Goal: Task Accomplishment & Management: Manage account settings

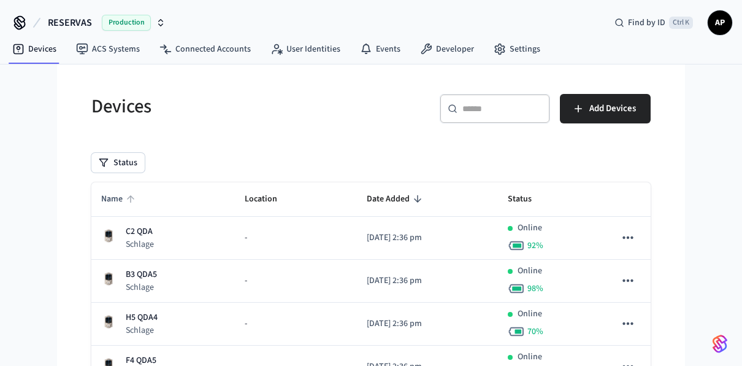
click at [120, 202] on span "Name" at bounding box center [119, 199] width 37 height 19
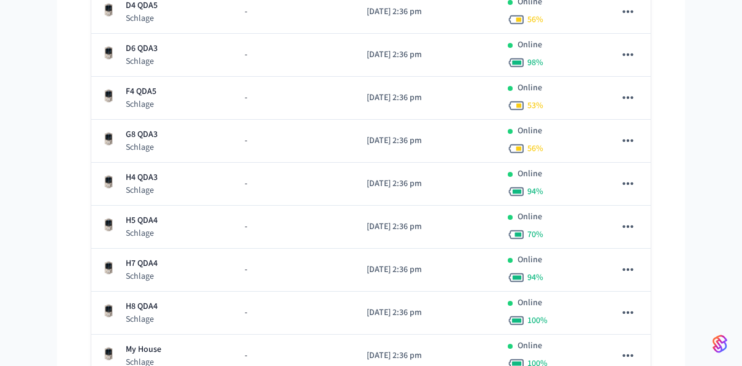
scroll to position [654, 0]
click at [166, 215] on div "H5 QDA4 Schlage" at bounding box center [163, 227] width 124 height 25
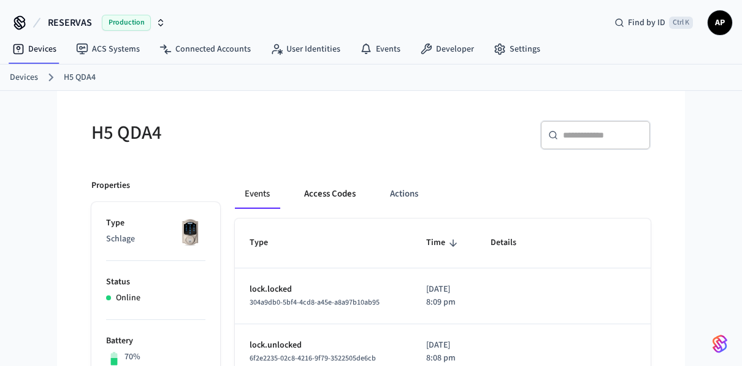
click at [329, 191] on button "Access Codes" at bounding box center [329, 193] width 71 height 29
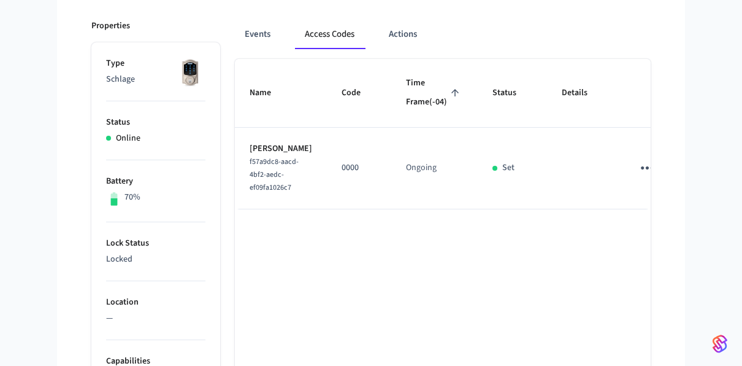
scroll to position [158, 0]
click at [638, 179] on icon "sticky table" at bounding box center [647, 168] width 19 height 19
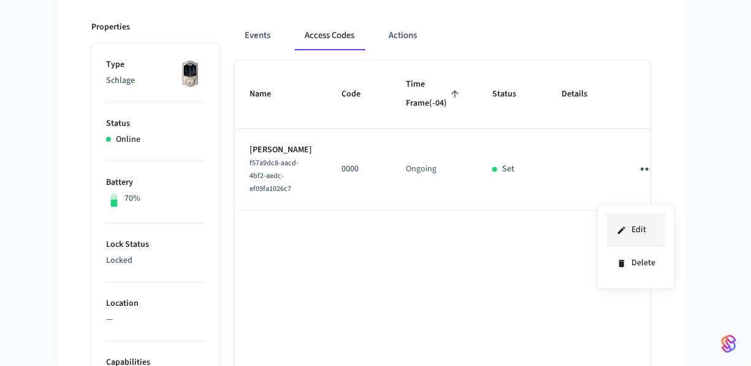
click at [632, 220] on li "Edit" at bounding box center [636, 229] width 58 height 33
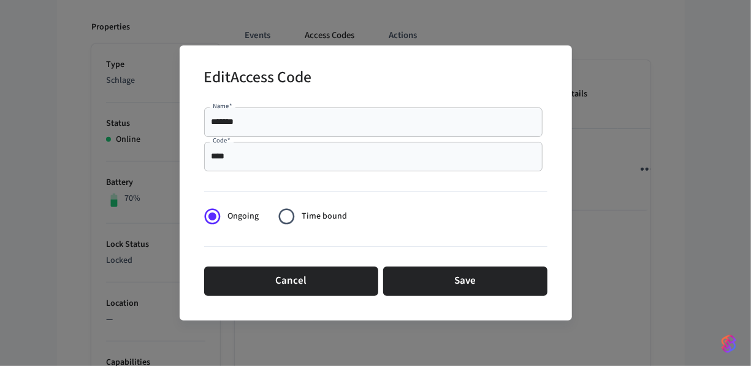
click at [398, 166] on div "**** Code   *" at bounding box center [373, 156] width 339 height 29
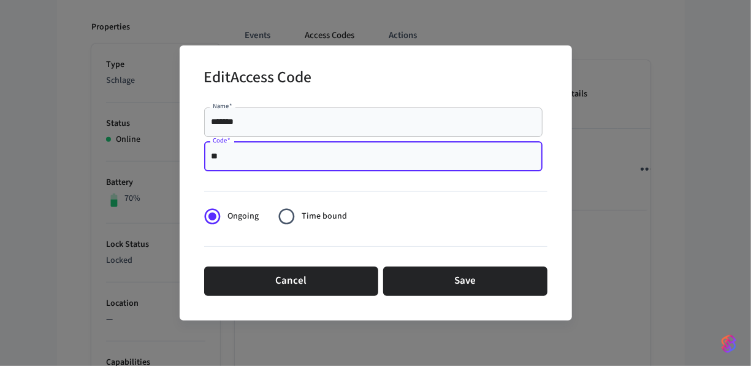
type input "*"
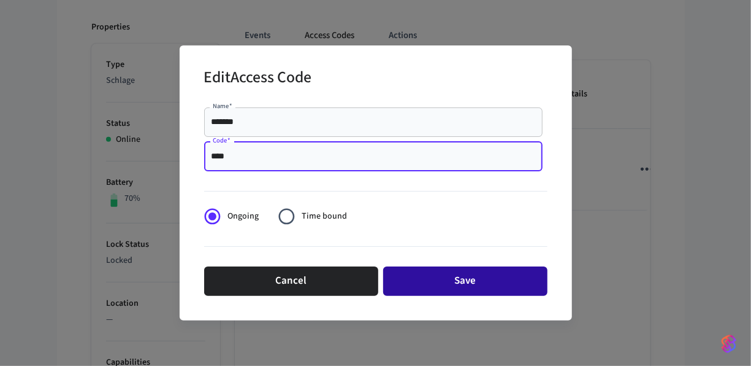
type input "****"
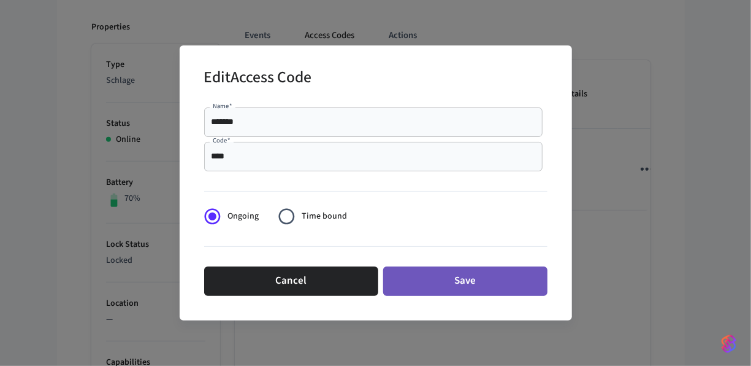
click at [436, 272] on button "Save" at bounding box center [465, 280] width 164 height 29
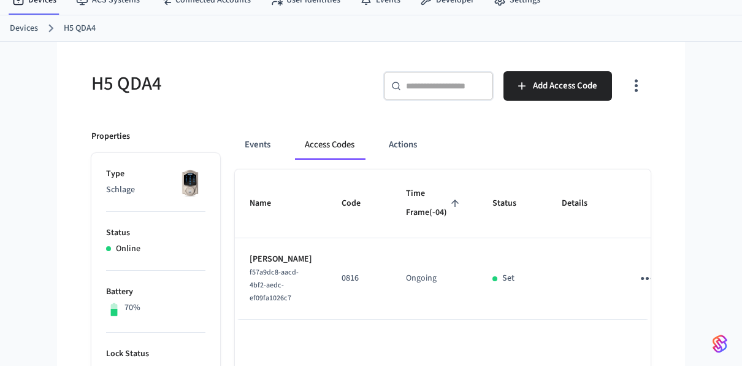
scroll to position [40, 0]
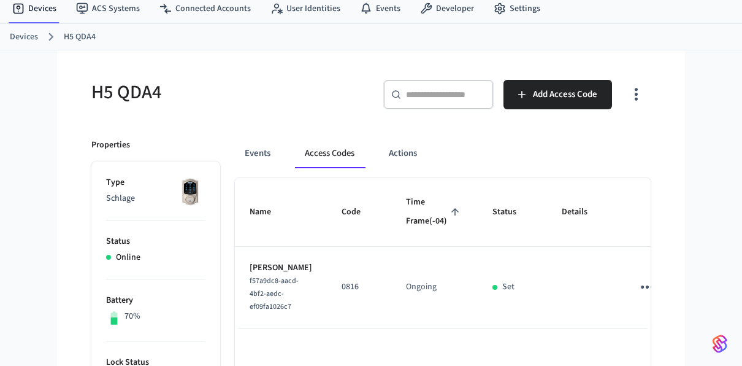
click at [19, 31] on link "Devices" at bounding box center [24, 37] width 28 height 13
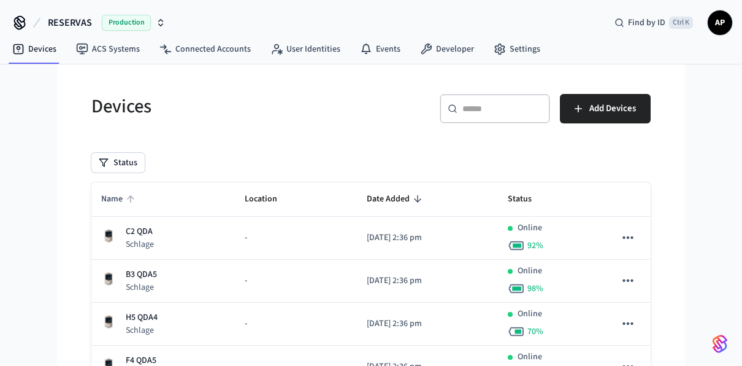
click at [115, 201] on span "Name" at bounding box center [119, 199] width 37 height 19
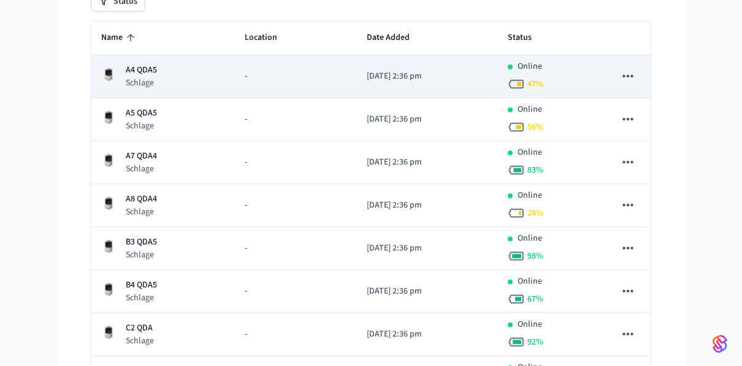
scroll to position [162, 0]
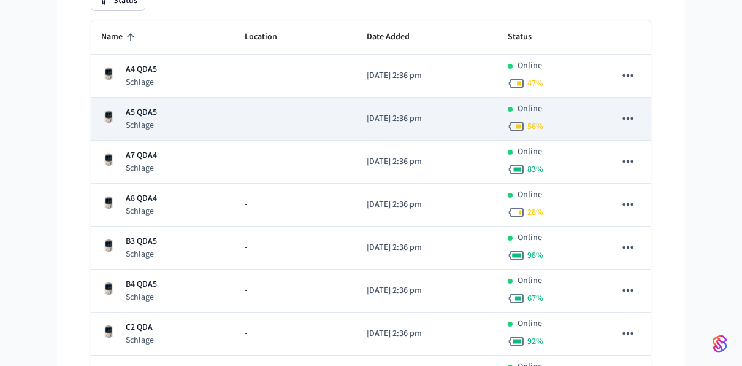
click at [152, 109] on p "A5 QDA5" at bounding box center [141, 112] width 31 height 13
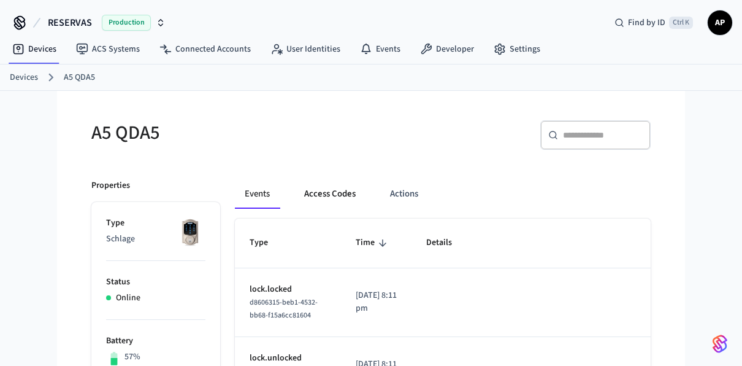
click at [318, 186] on button "Access Codes" at bounding box center [329, 193] width 71 height 29
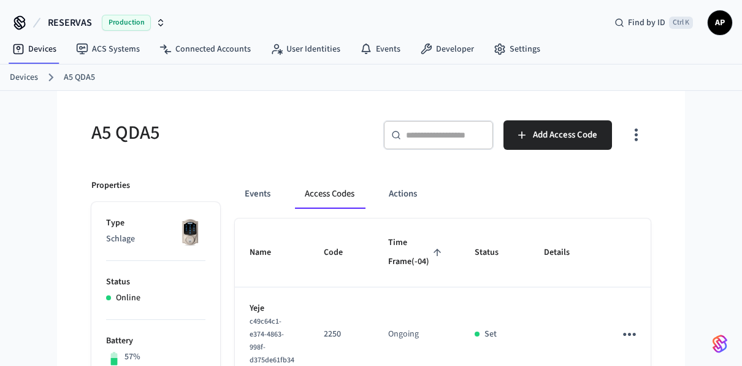
click at [37, 77] on link "Devices" at bounding box center [24, 77] width 28 height 13
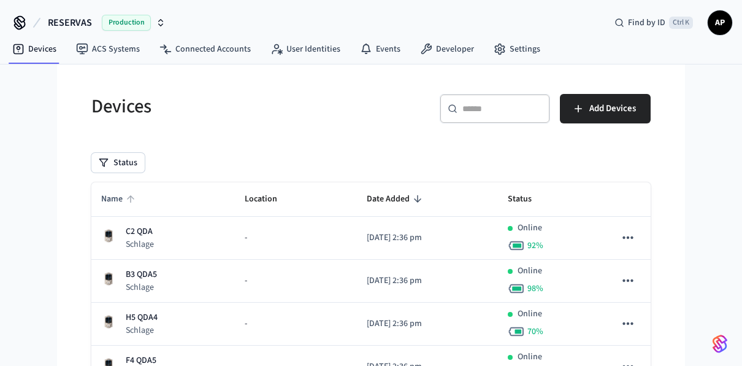
click at [104, 197] on span "Name" at bounding box center [119, 199] width 37 height 19
click at [126, 194] on icon "sticky table" at bounding box center [130, 198] width 11 height 11
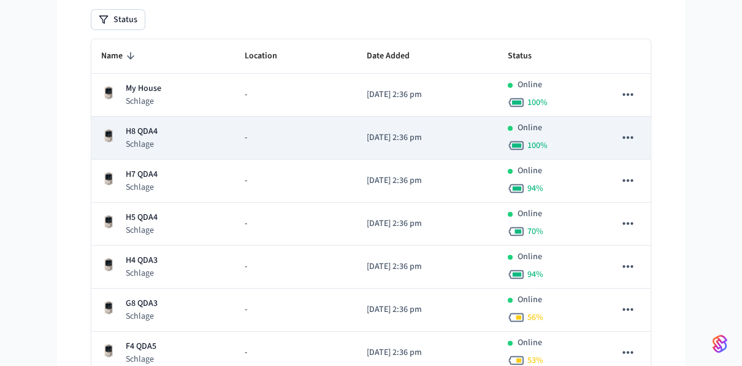
scroll to position [142, 0]
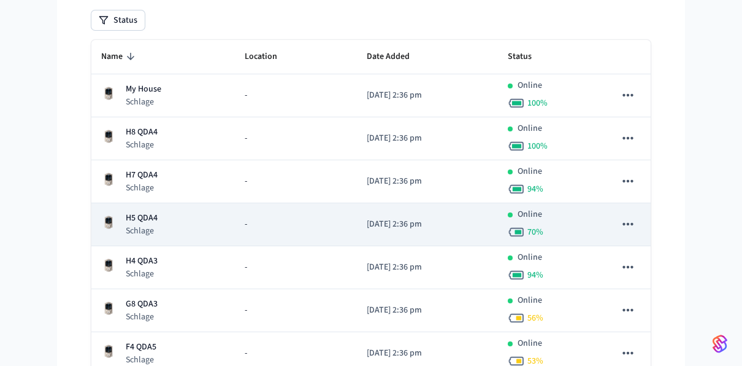
click at [154, 226] on p "Schlage" at bounding box center [142, 231] width 32 height 12
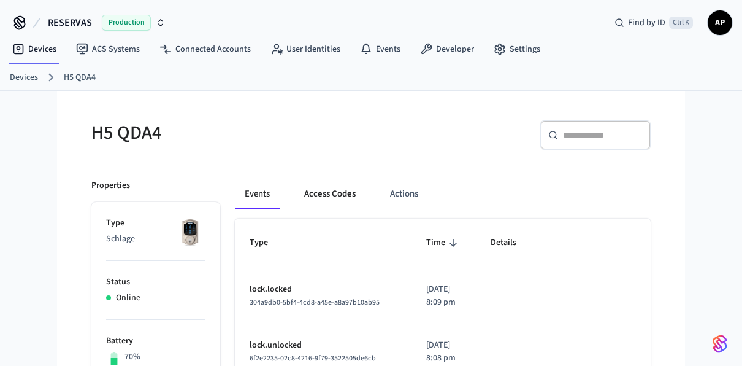
click at [324, 188] on button "Access Codes" at bounding box center [329, 193] width 71 height 29
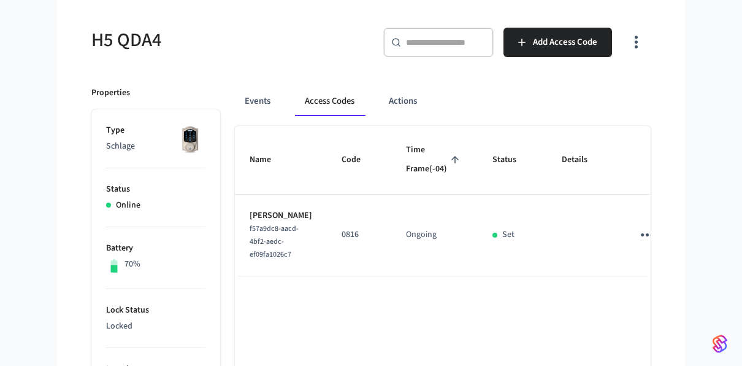
scroll to position [91, 0]
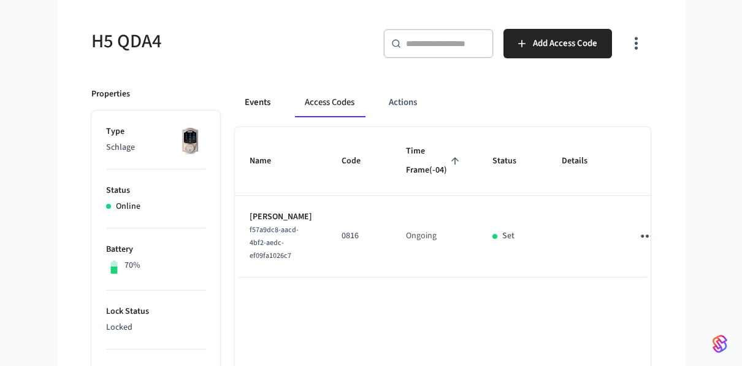
click at [264, 101] on button "Events" at bounding box center [257, 102] width 45 height 29
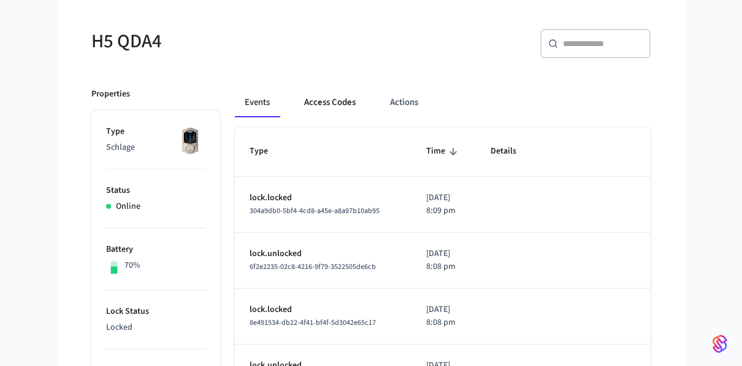
click at [324, 103] on button "Access Codes" at bounding box center [329, 102] width 71 height 29
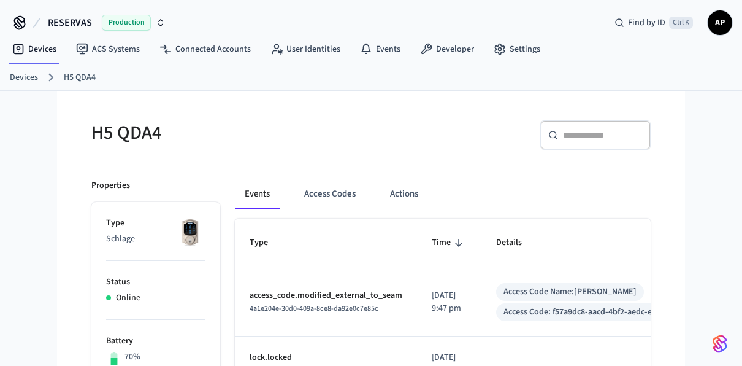
click at [21, 74] on link "Devices" at bounding box center [24, 77] width 28 height 13
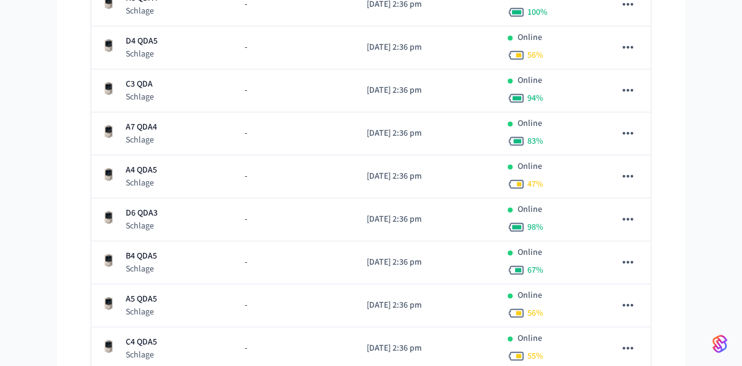
scroll to position [662, 0]
click at [144, 226] on p "Schlage" at bounding box center [142, 226] width 32 height 12
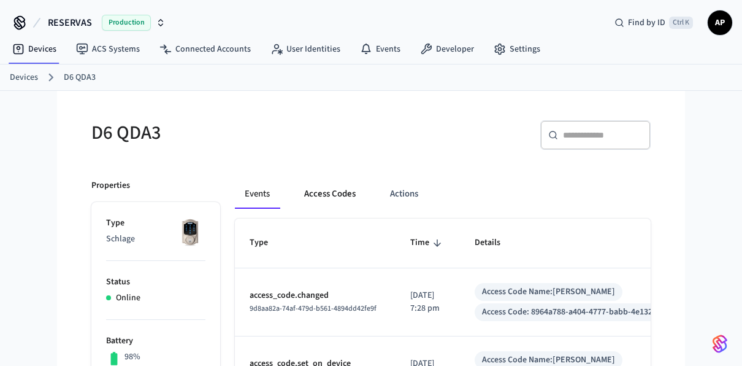
click at [346, 189] on button "Access Codes" at bounding box center [329, 193] width 71 height 29
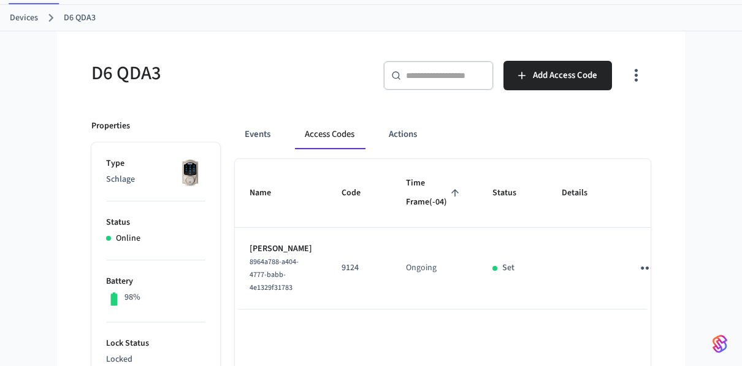
scroll to position [59, 0]
click at [259, 131] on button "Events" at bounding box center [257, 134] width 45 height 29
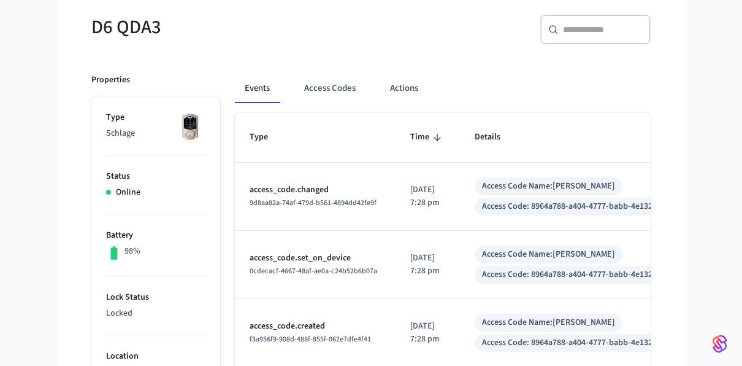
scroll to position [0, 0]
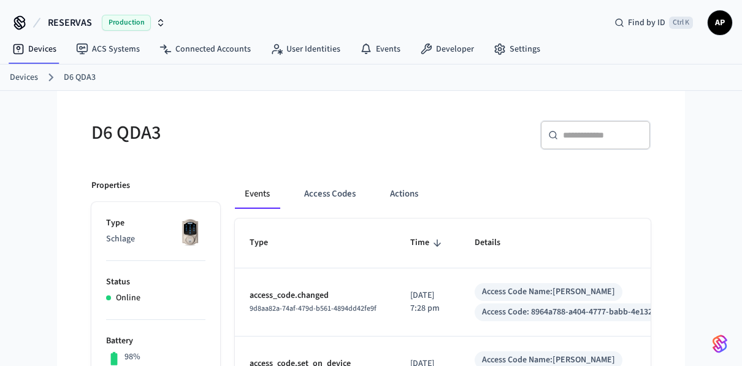
click at [37, 76] on link "Devices" at bounding box center [24, 77] width 28 height 13
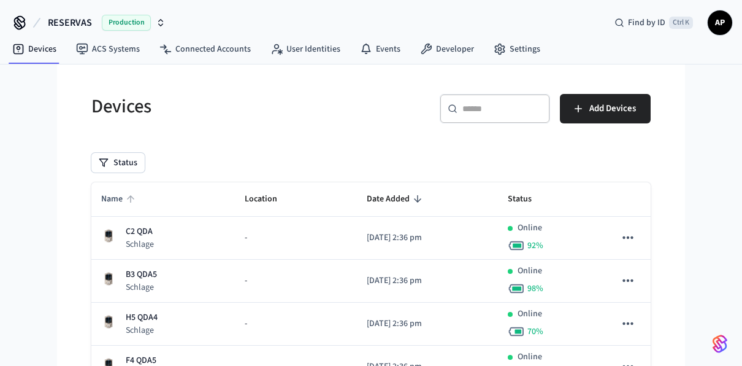
click at [104, 201] on span "Name" at bounding box center [119, 199] width 37 height 19
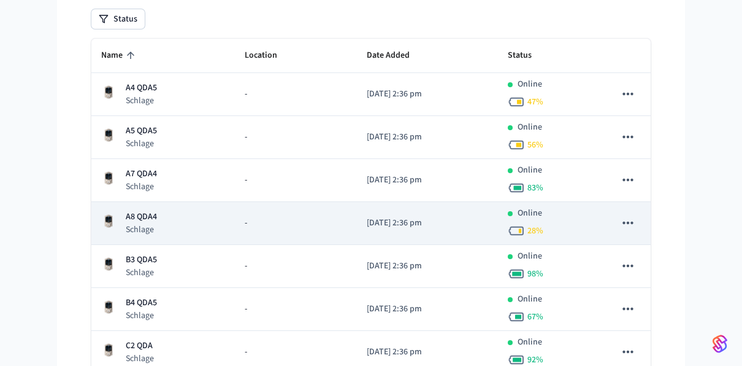
scroll to position [140, 0]
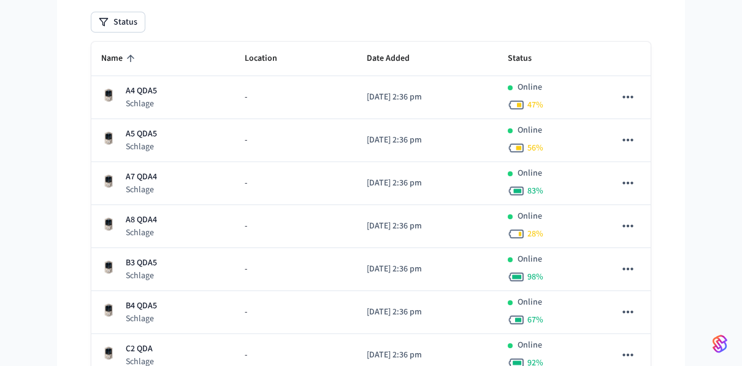
click at [127, 66] on span "Name" at bounding box center [119, 58] width 37 height 19
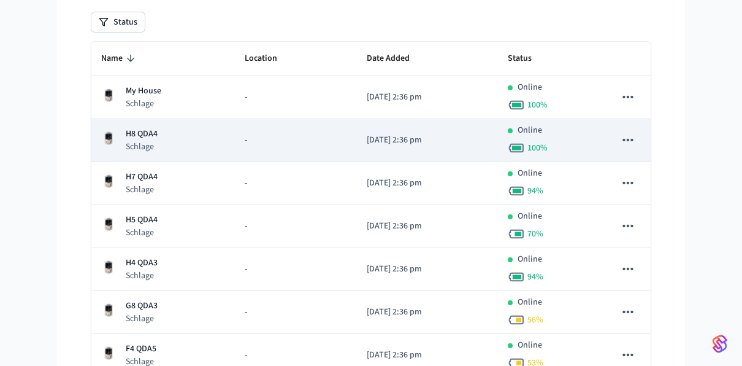
click at [139, 144] on p "Schlage" at bounding box center [142, 146] width 32 height 12
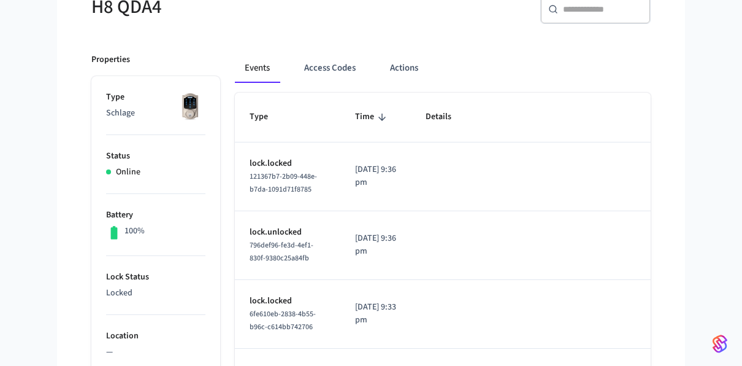
scroll to position [125, 0]
click at [334, 77] on button "Access Codes" at bounding box center [329, 68] width 71 height 29
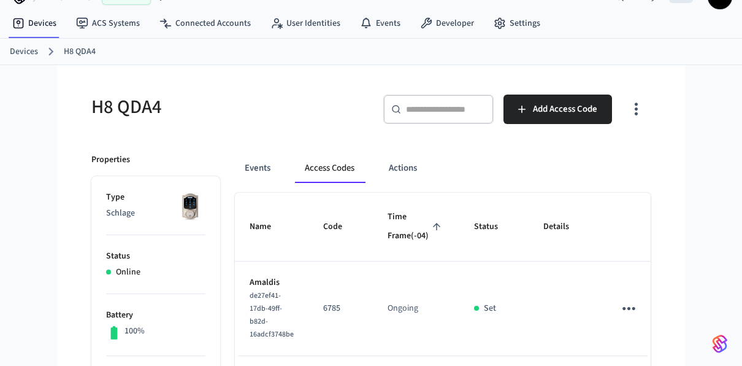
scroll to position [25, 0]
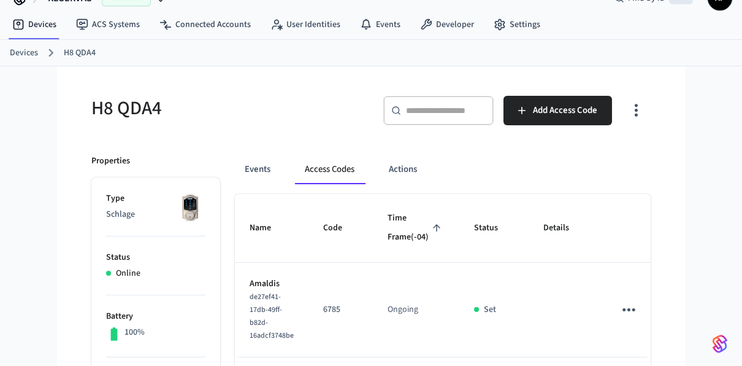
click at [33, 56] on link "Devices" at bounding box center [24, 53] width 28 height 13
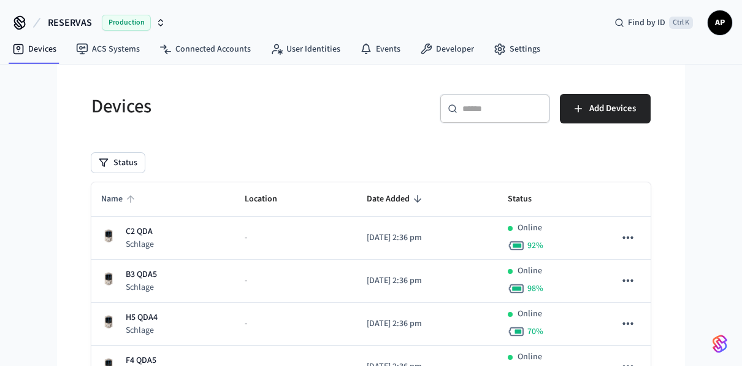
click at [123, 202] on span "Name" at bounding box center [119, 199] width 37 height 19
click at [125, 197] on span "Name" at bounding box center [119, 199] width 37 height 19
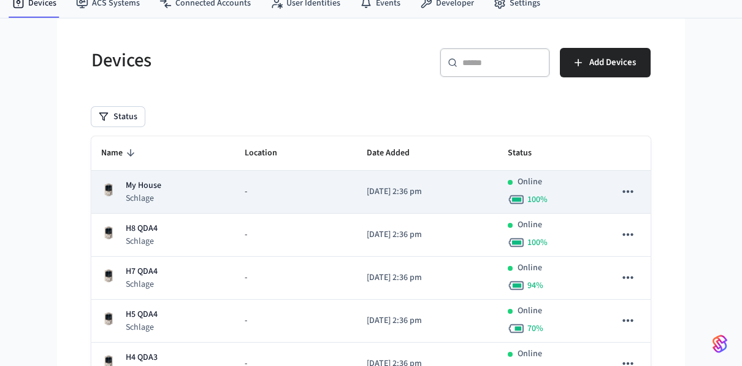
scroll to position [49, 0]
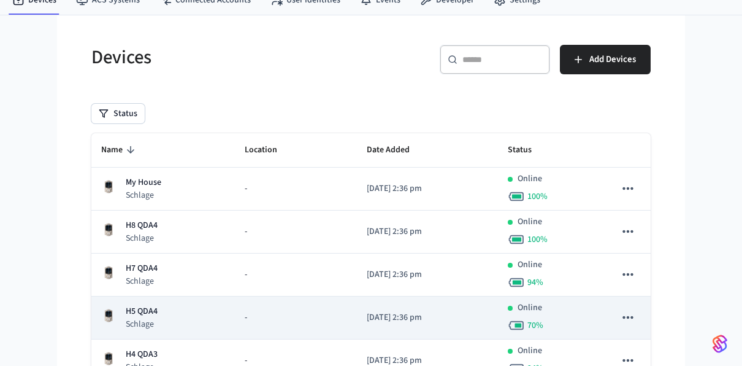
click at [149, 301] on td "H5 QDA4 Schlage" at bounding box center [163, 317] width 144 height 43
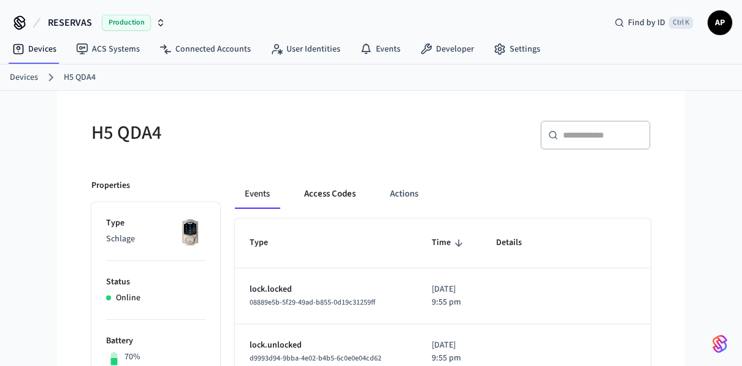
click at [323, 188] on button "Access Codes" at bounding box center [329, 193] width 71 height 29
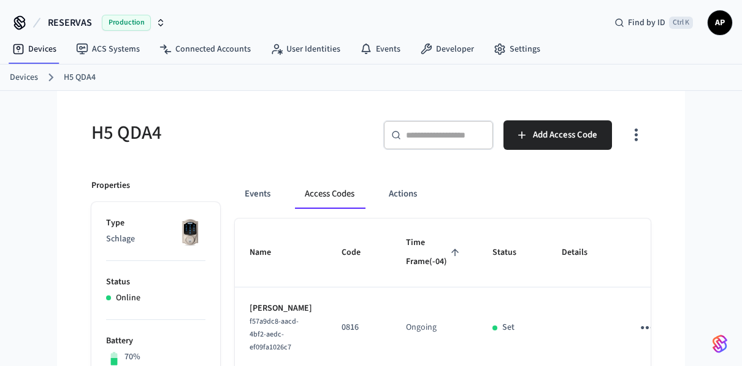
click at [36, 82] on link "Devices" at bounding box center [24, 77] width 28 height 13
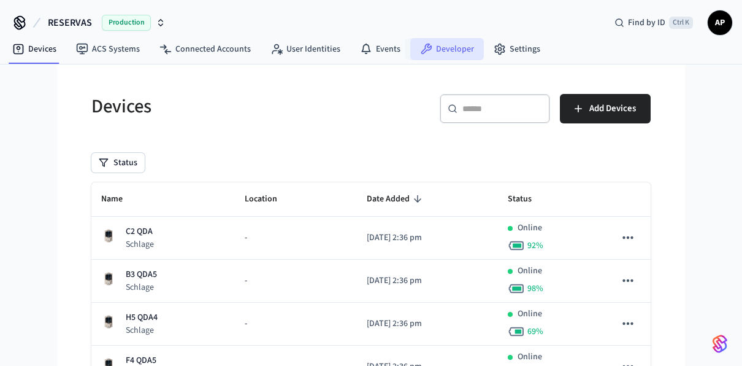
click at [440, 50] on link "Developer" at bounding box center [447, 49] width 74 height 22
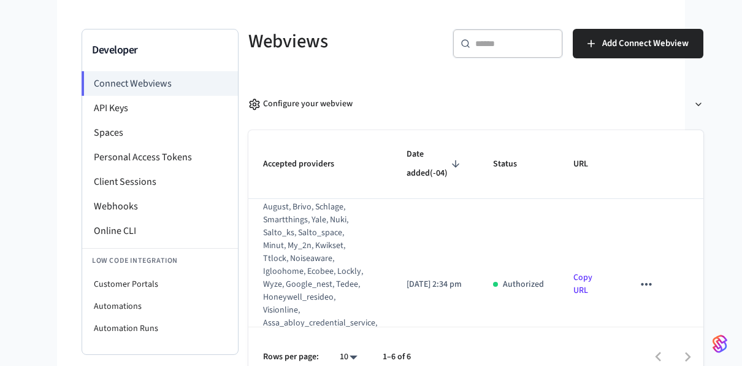
scroll to position [85, 0]
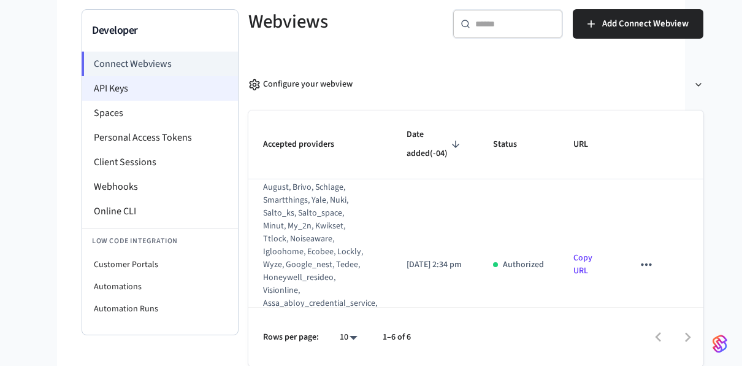
click at [182, 93] on li "API Keys" at bounding box center [160, 88] width 156 height 25
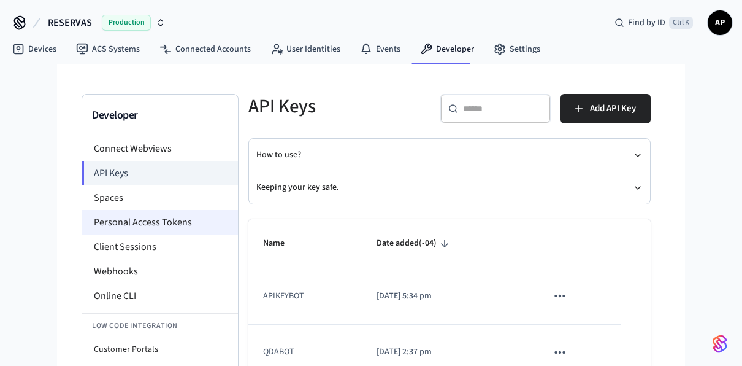
click at [134, 223] on li "Personal Access Tokens" at bounding box center [160, 222] width 156 height 25
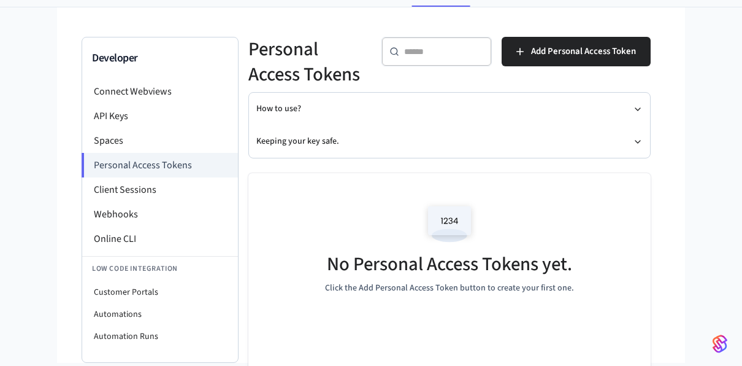
scroll to position [59, 0]
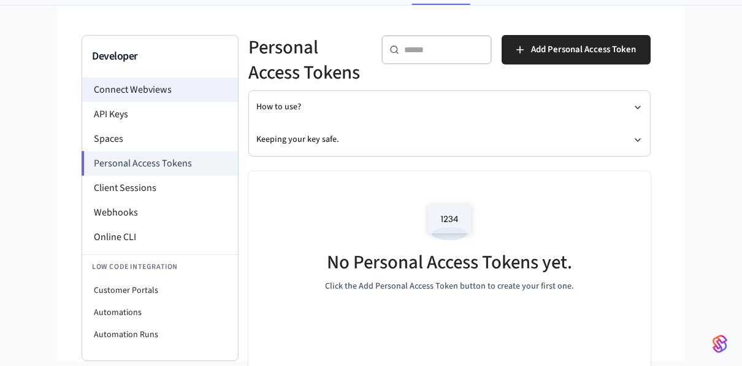
click at [152, 99] on li "Connect Webviews" at bounding box center [160, 89] width 156 height 25
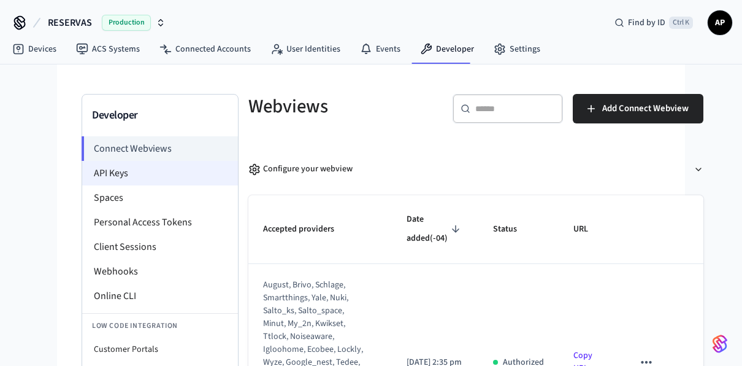
click at [131, 173] on li "API Keys" at bounding box center [160, 173] width 156 height 25
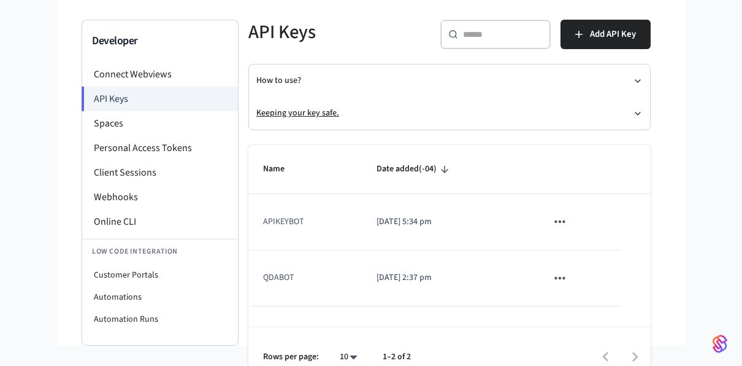
scroll to position [93, 0]
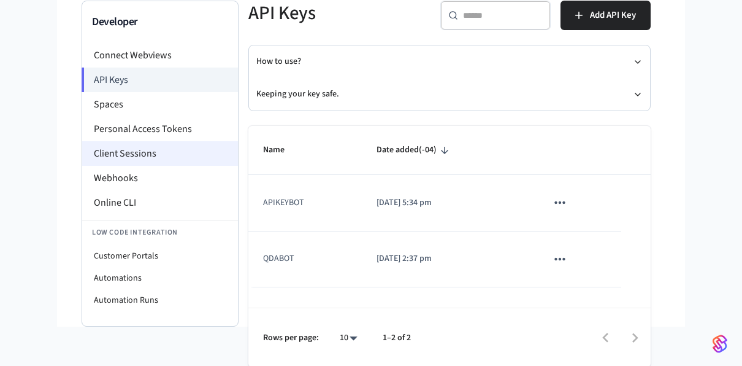
click at [154, 148] on li "Client Sessions" at bounding box center [160, 153] width 156 height 25
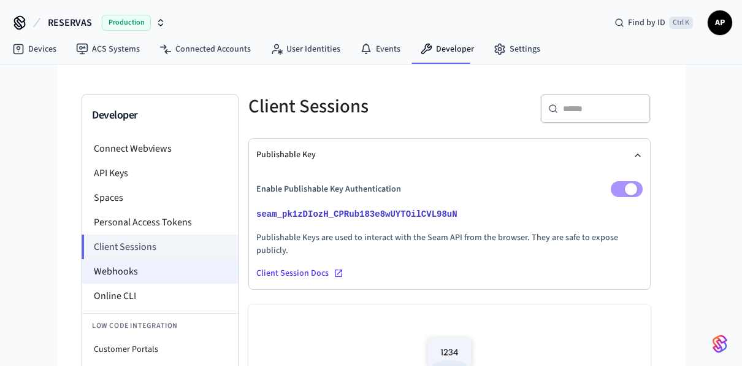
click at [145, 262] on li "Webhooks" at bounding box center [160, 271] width 156 height 25
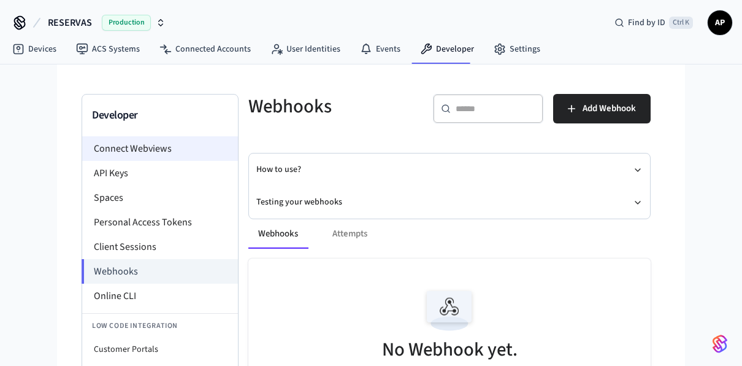
click at [154, 157] on li "Connect Webviews" at bounding box center [160, 148] width 156 height 25
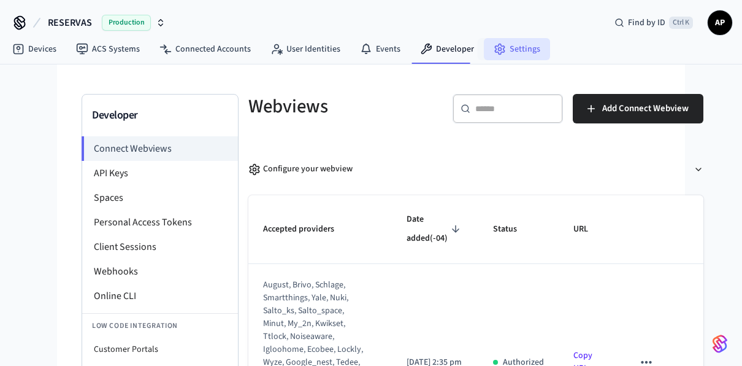
click at [502, 55] on link "Settings" at bounding box center [517, 49] width 66 height 22
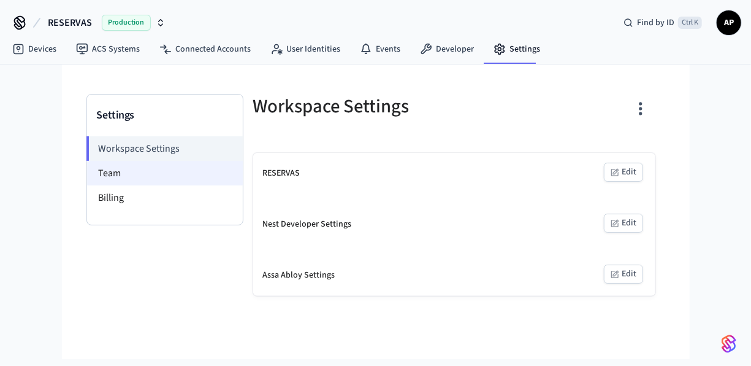
click at [163, 178] on li "Team" at bounding box center [165, 173] width 156 height 25
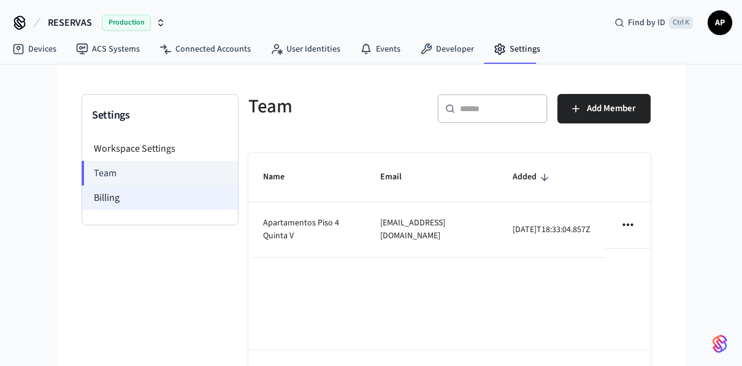
click at [156, 199] on li "Billing" at bounding box center [160, 197] width 156 height 25
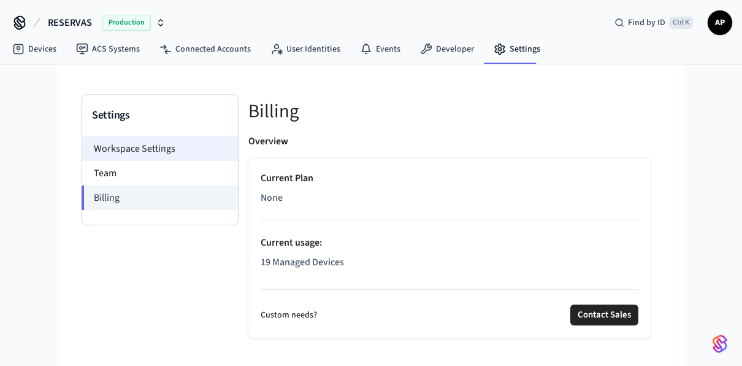
click at [155, 159] on li "Workspace Settings" at bounding box center [160, 148] width 156 height 25
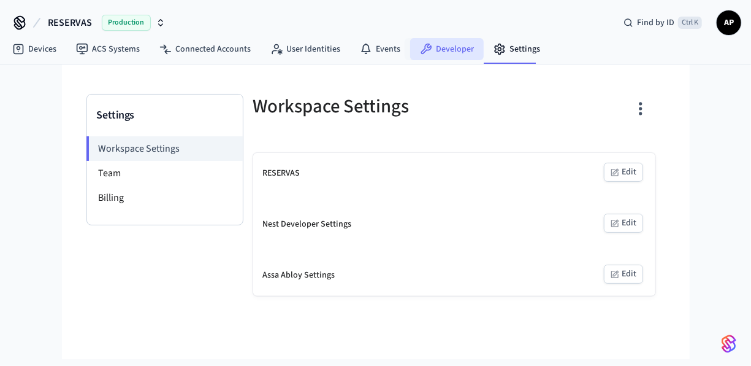
click at [431, 53] on link "Developer" at bounding box center [447, 49] width 74 height 22
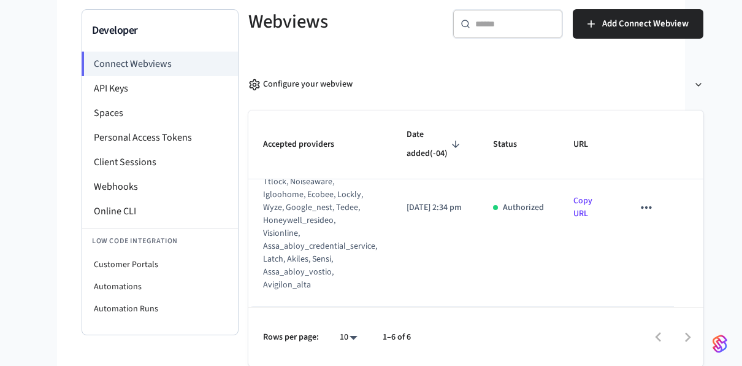
scroll to position [1075, 0]
click at [144, 91] on li "API Keys" at bounding box center [160, 88] width 156 height 25
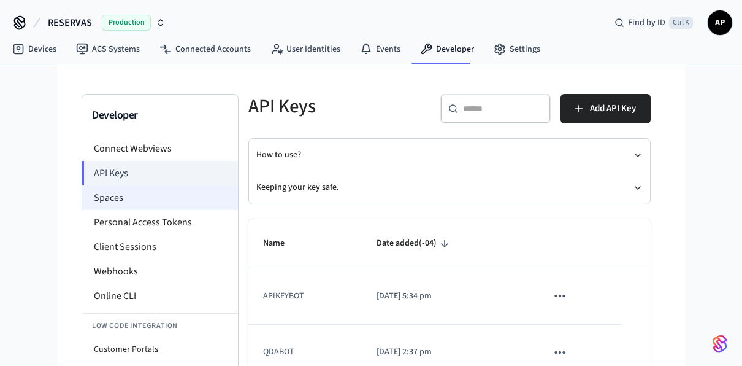
click at [136, 196] on li "Spaces" at bounding box center [160, 197] width 156 height 25
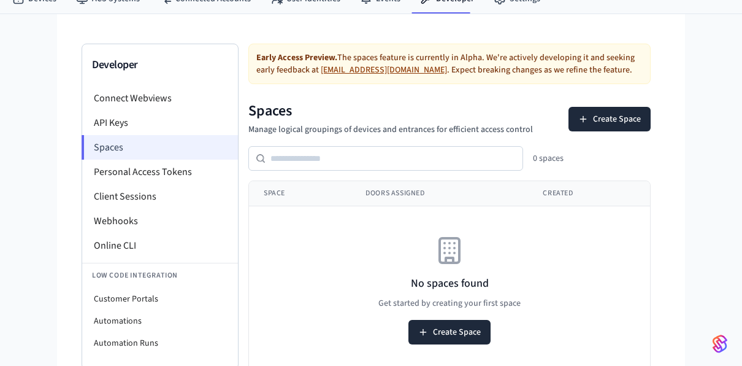
scroll to position [57, 0]
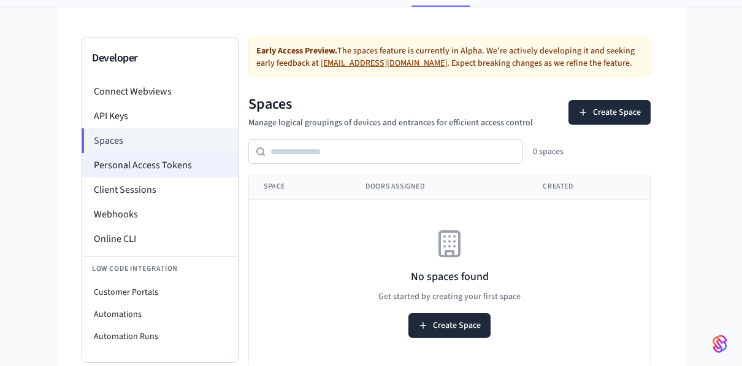
click at [156, 172] on li "Personal Access Tokens" at bounding box center [160, 165] width 156 height 25
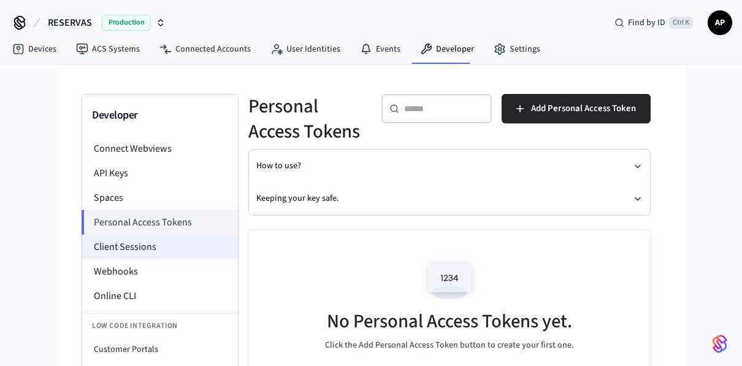
click at [136, 245] on li "Client Sessions" at bounding box center [160, 246] width 156 height 25
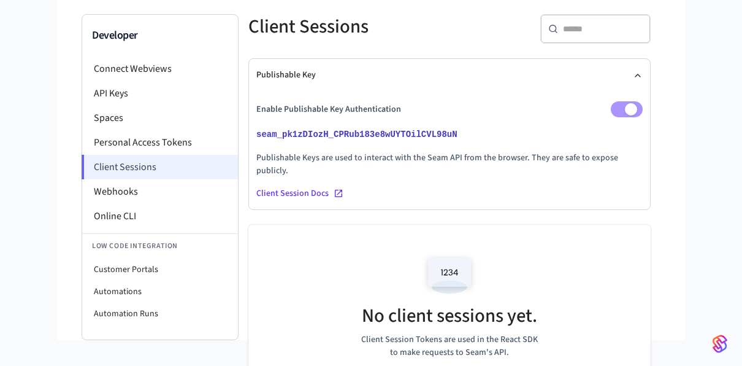
scroll to position [79, 0]
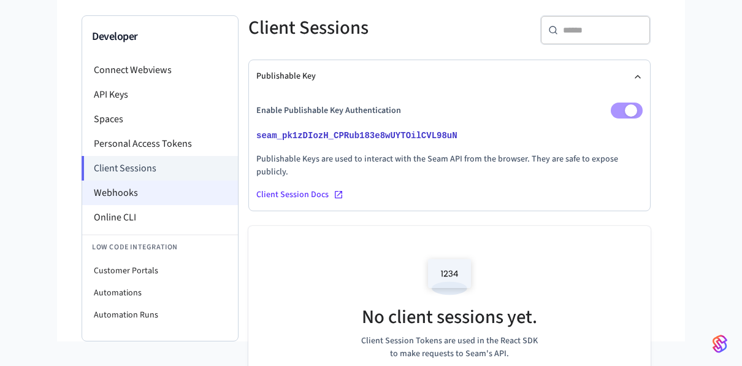
click at [137, 196] on li "Webhooks" at bounding box center [160, 192] width 156 height 25
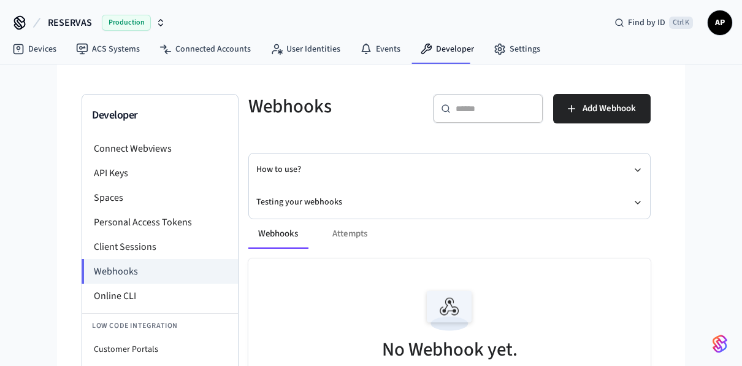
click at [339, 228] on div "Webhooks Attempts" at bounding box center [449, 233] width 402 height 29
click at [343, 236] on div "Webhooks Attempts" at bounding box center [449, 233] width 402 height 29
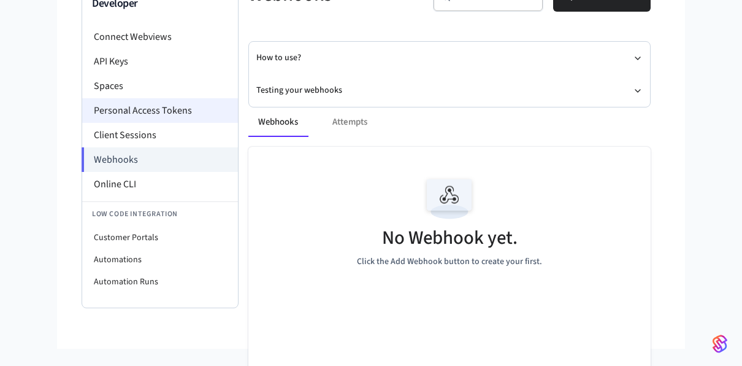
scroll to position [113, 0]
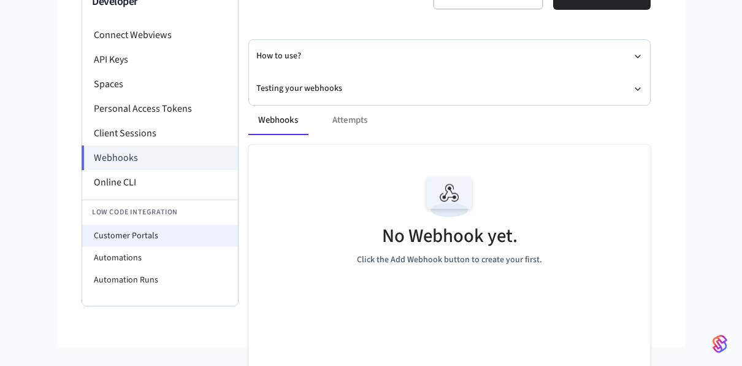
click at [160, 240] on li "Customer Portals" at bounding box center [160, 236] width 156 height 22
select select "**********"
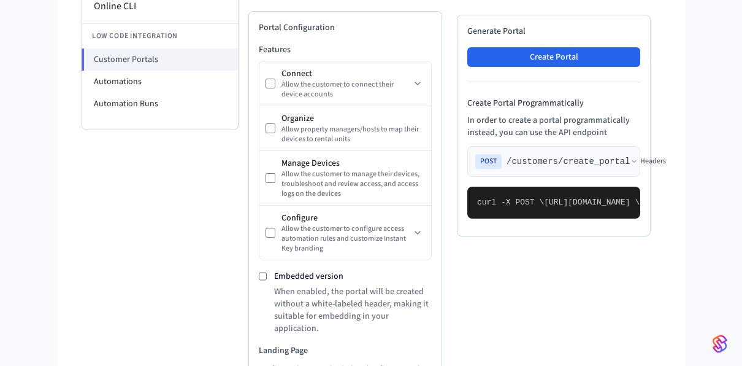
scroll to position [288, 0]
click at [608, 166] on span "/customers/create_portal" at bounding box center [569, 161] width 124 height 12
click at [618, 161] on span "/customers/create_portal" at bounding box center [569, 161] width 124 height 12
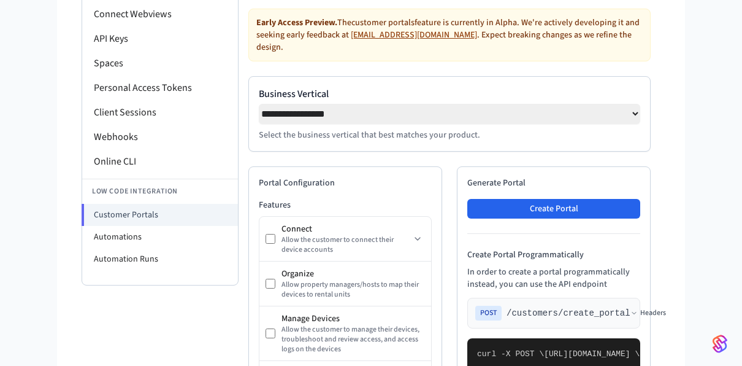
scroll to position [133, 0]
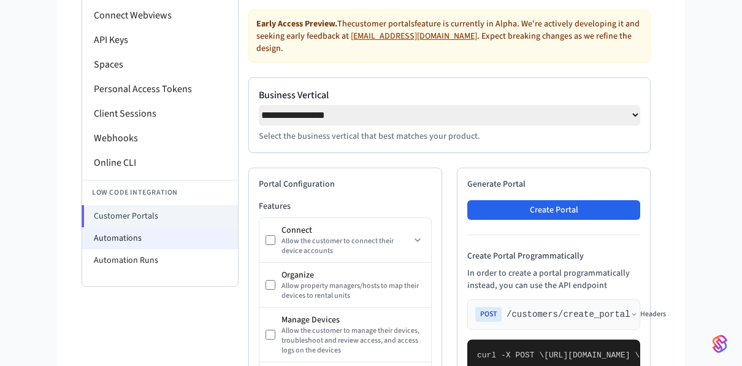
click at [163, 239] on li "Automations" at bounding box center [160, 238] width 156 height 22
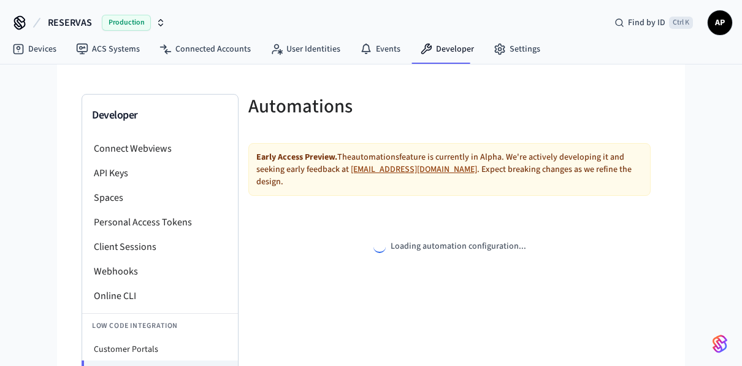
select select "**********"
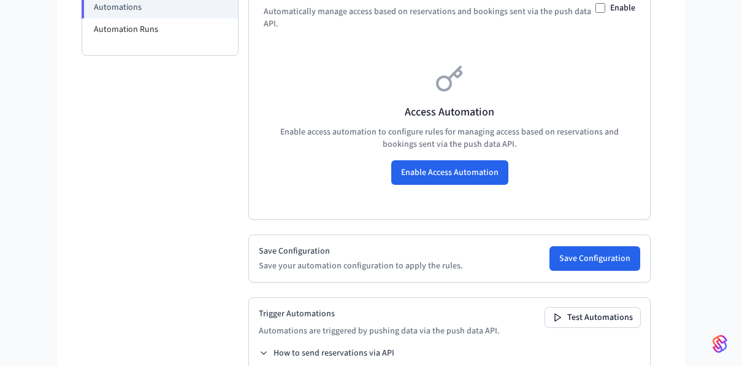
scroll to position [399, 0]
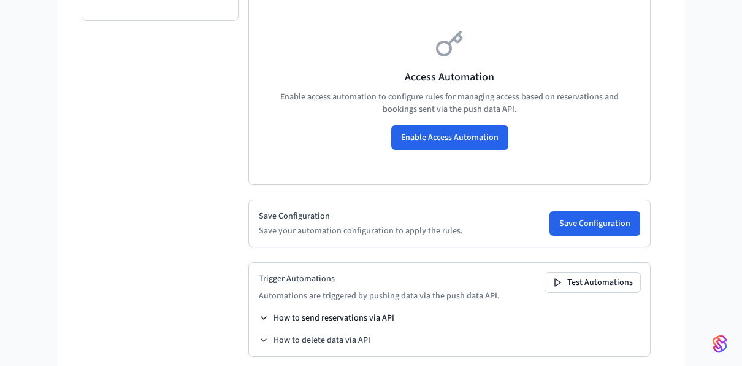
click at [269, 312] on button "How to send reservations via API" at bounding box center [327, 318] width 136 height 12
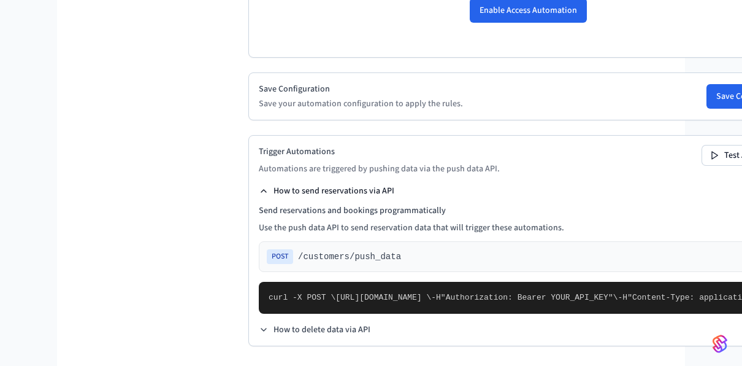
click at [263, 186] on icon at bounding box center [264, 191] width 10 height 10
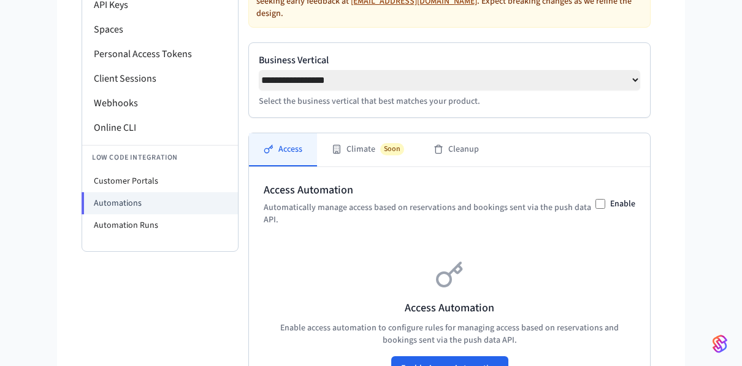
scroll to position [0, 0]
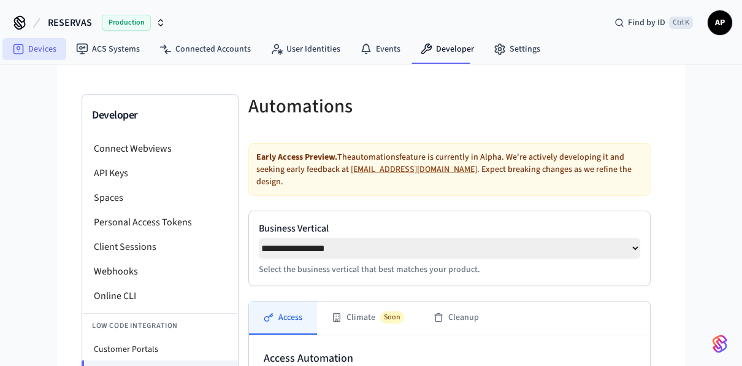
click at [29, 53] on link "Devices" at bounding box center [34, 49] width 64 height 22
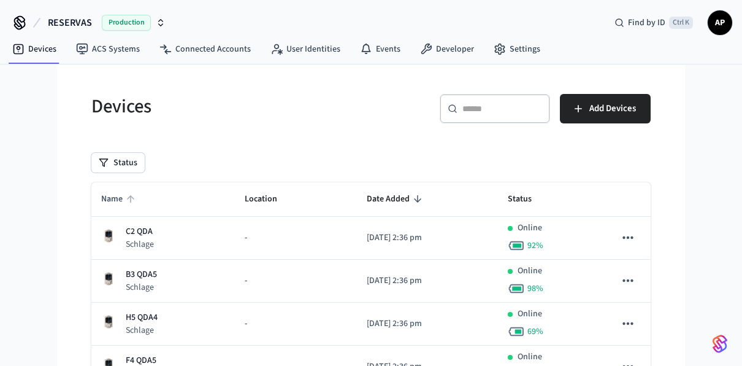
click at [113, 190] on span "Name" at bounding box center [119, 199] width 37 height 19
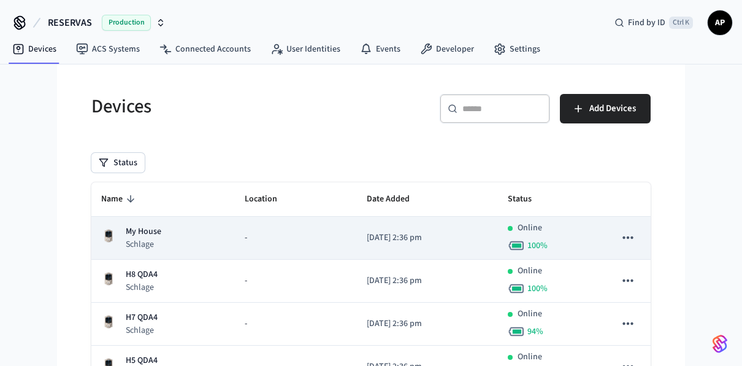
click at [145, 236] on p "My House" at bounding box center [144, 231] width 36 height 13
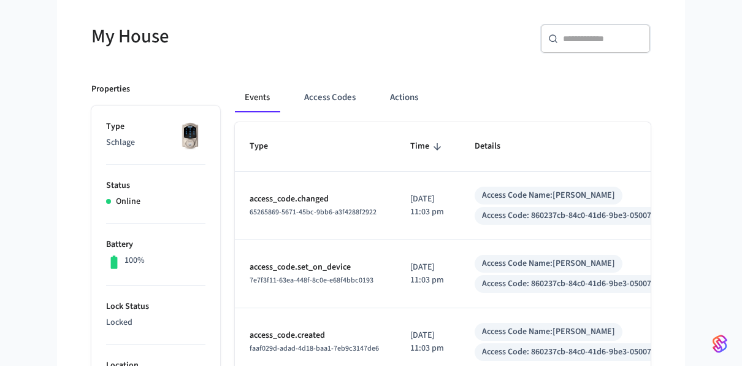
scroll to position [96, 0]
click at [318, 92] on button "Access Codes" at bounding box center [329, 97] width 71 height 29
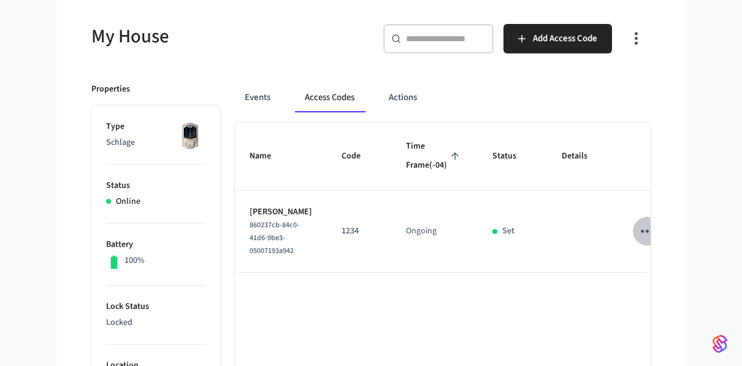
click at [638, 240] on icon "sticky table" at bounding box center [647, 230] width 19 height 19
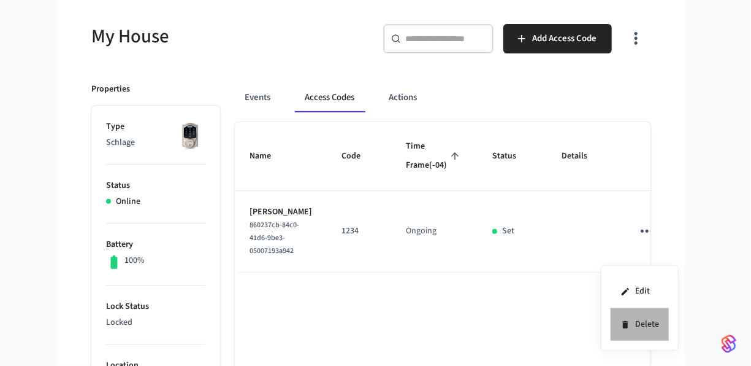
click at [656, 323] on li "Delete" at bounding box center [640, 324] width 58 height 33
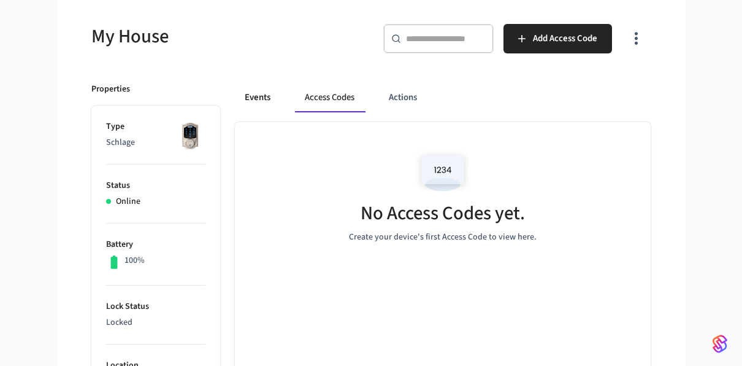
click at [263, 96] on button "Events" at bounding box center [257, 97] width 45 height 29
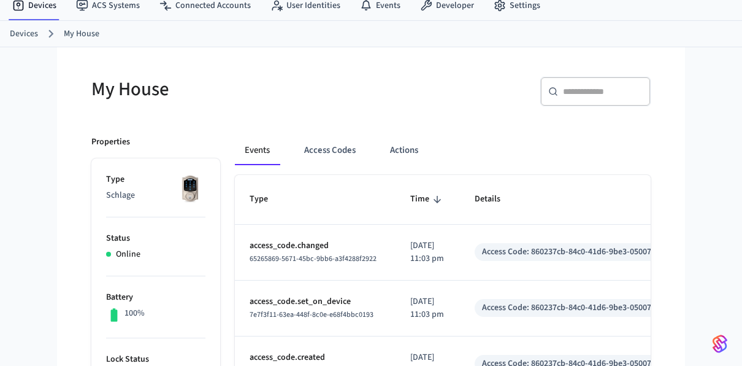
scroll to position [0, 0]
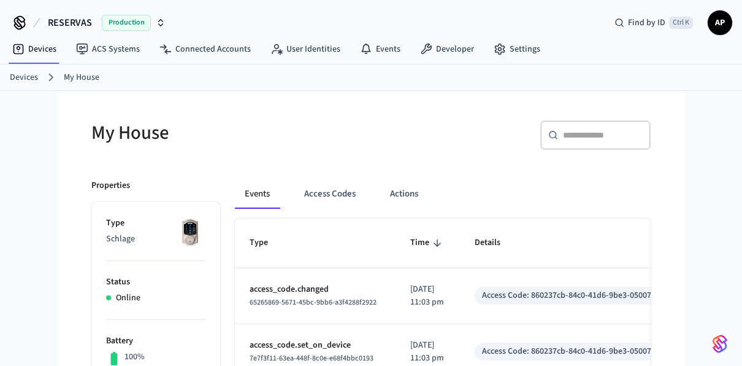
click at [19, 78] on link "Devices" at bounding box center [24, 77] width 28 height 13
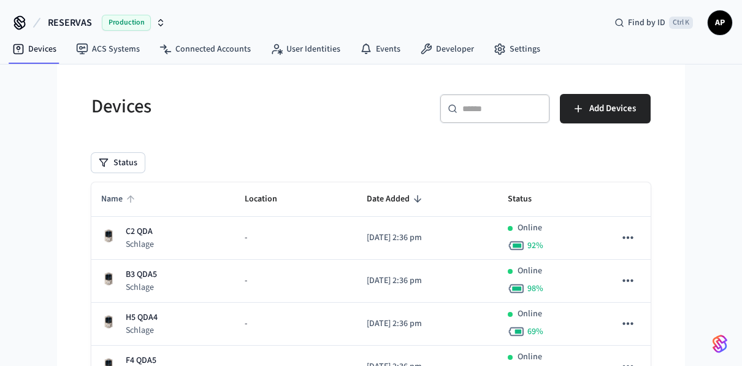
click at [120, 204] on span "Name" at bounding box center [119, 199] width 37 height 19
